Goal: Find specific page/section: Find specific page/section

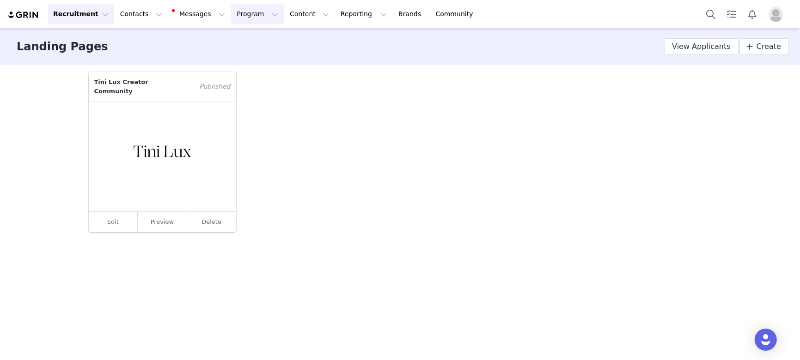
click at [242, 12] on button "Program Program" at bounding box center [257, 14] width 53 height 21
click at [243, 42] on p "Activations" at bounding box center [242, 41] width 36 height 10
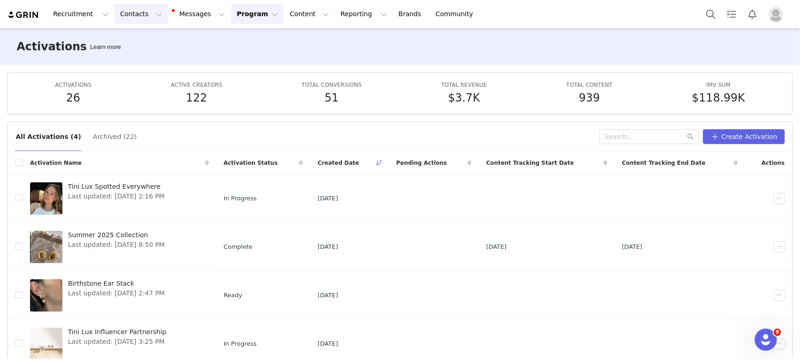
click at [130, 17] on button "Contacts Contacts" at bounding box center [141, 14] width 53 height 21
click at [130, 38] on p "Creators" at bounding box center [129, 41] width 28 height 10
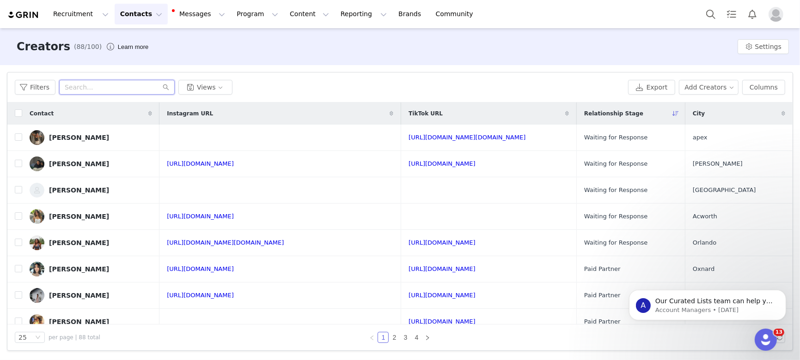
click at [115, 86] on input "text" at bounding box center [116, 87] width 115 height 15
type input "JOY"
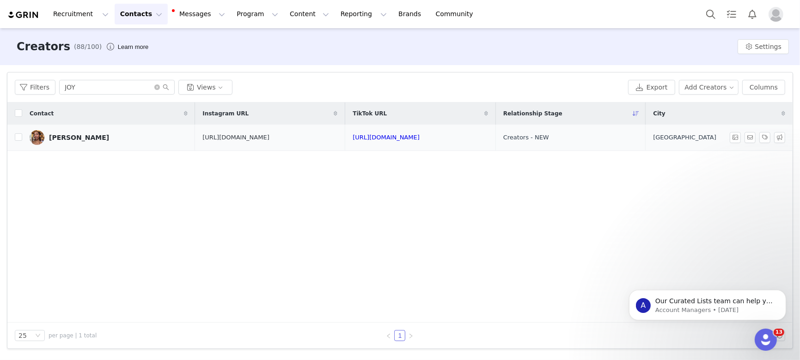
click at [202, 136] on link "https://www.instagram.com/ugc_withjc" at bounding box center [235, 137] width 67 height 7
